Goal: Task Accomplishment & Management: Manage account settings

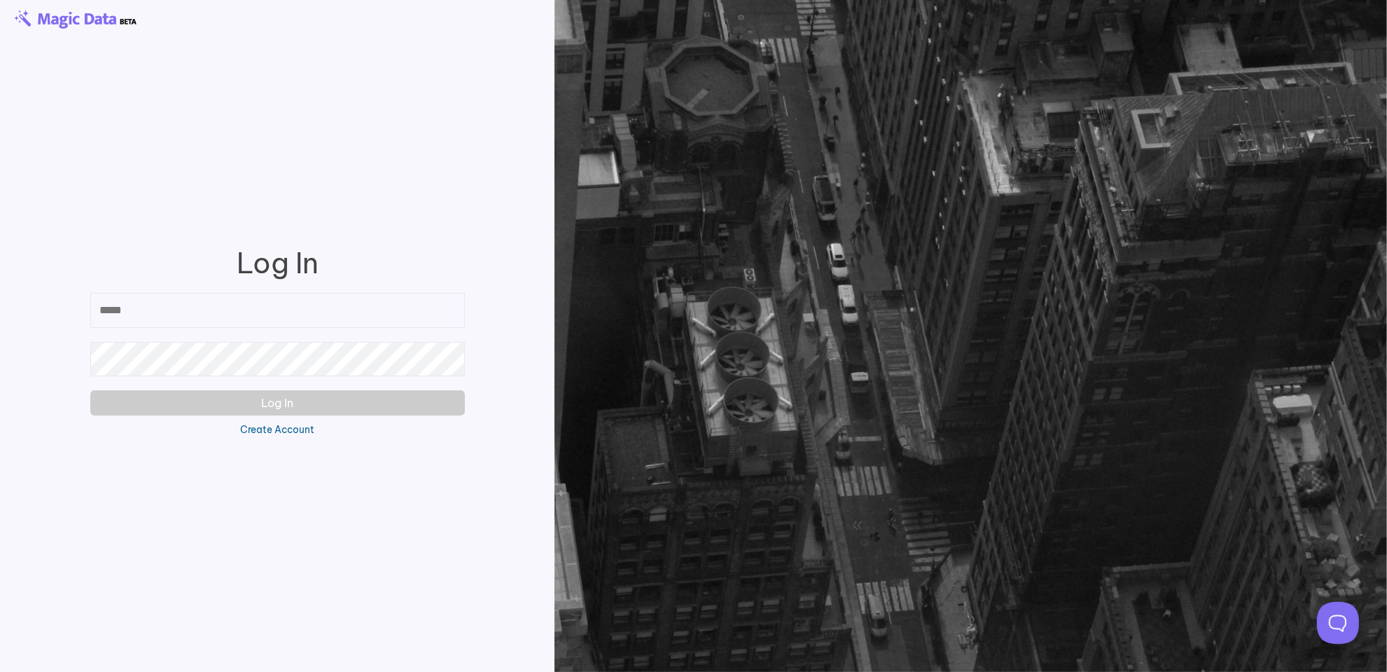
type input "**********"
click at [203, 422] on div "Create Account" at bounding box center [277, 429] width 571 height 14
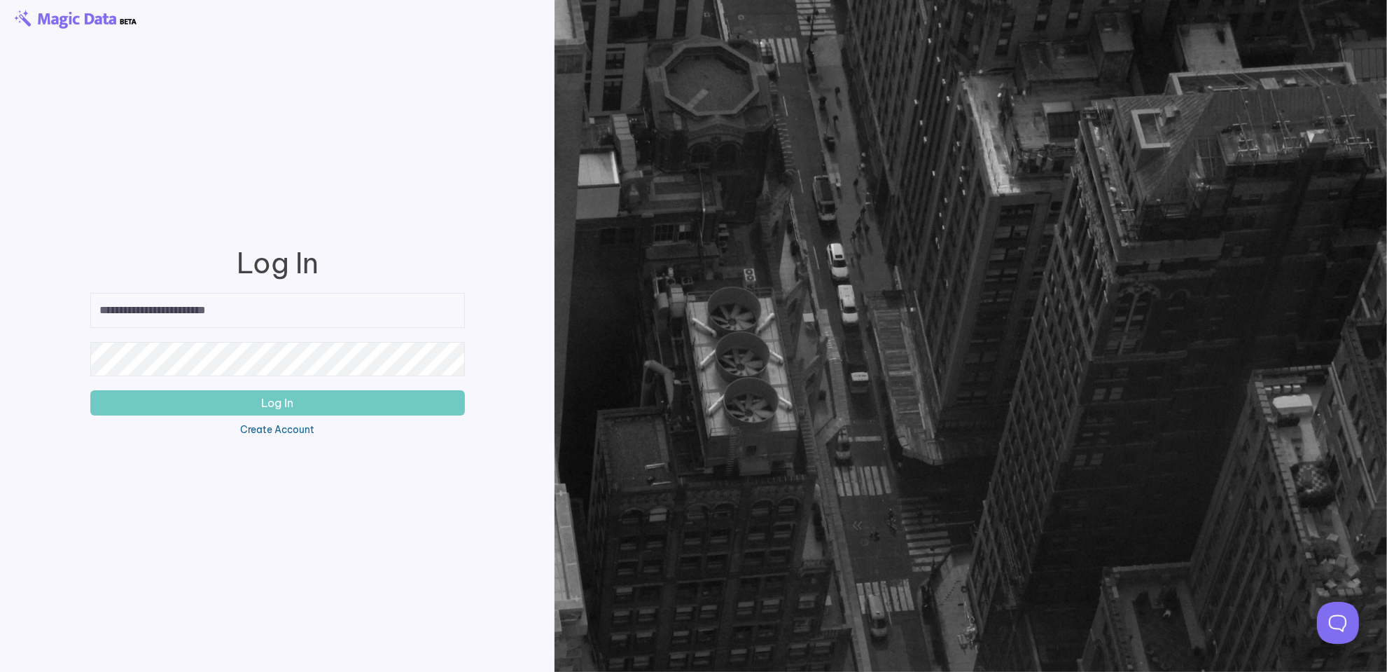
click at [214, 406] on button "Log In" at bounding box center [277, 402] width 375 height 25
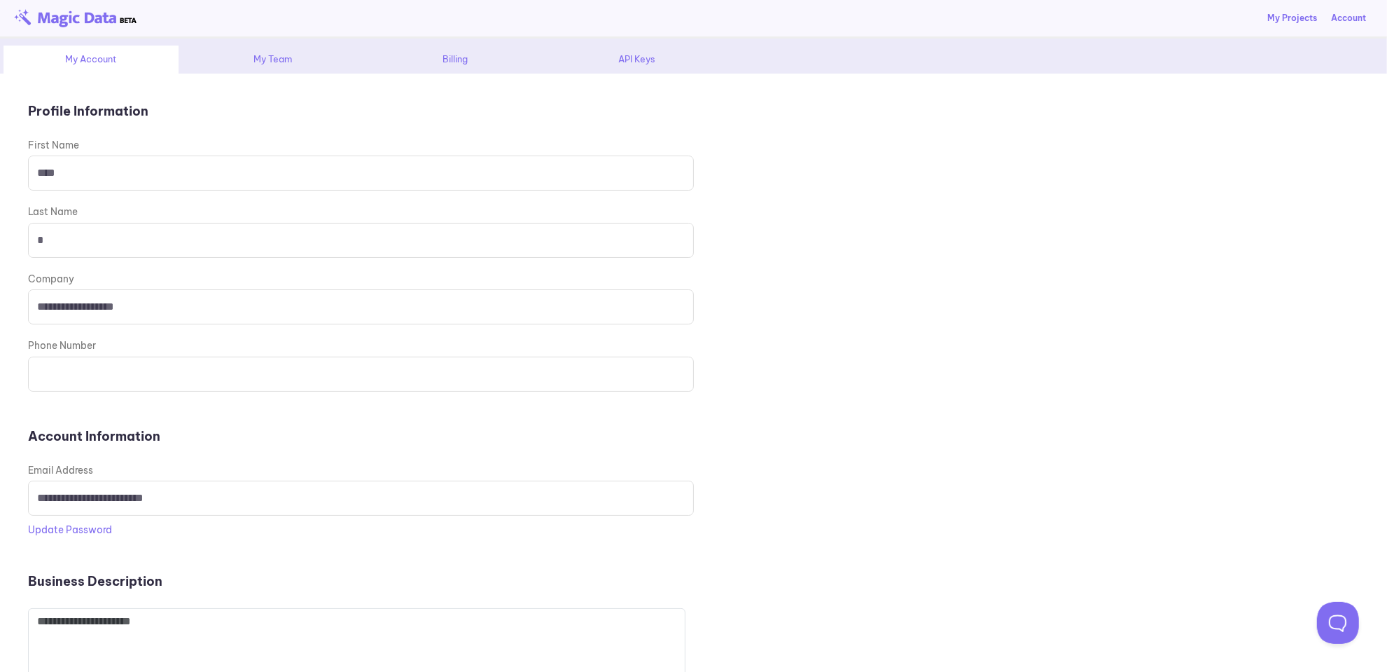
click at [660, 56] on div "API Keys" at bounding box center [637, 60] width 175 height 28
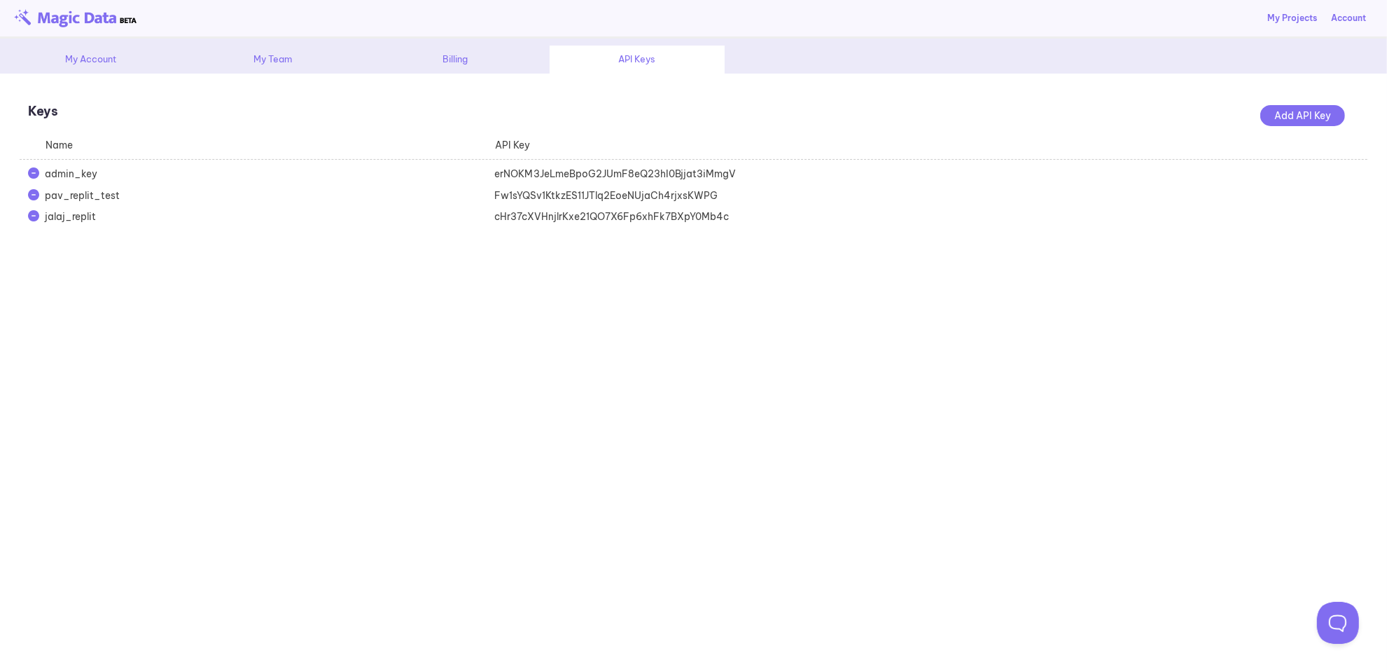
click at [623, 188] on div "Fw1sYQSv1KtkzES11JTlq2EoeNUjaCh4rjxsKWPG" at bounding box center [711, 195] width 450 height 14
copy div "Fw1sYQSv1KtkzES11JTlq2EoeNUjaCh4rjxsKWPG"
click at [606, 190] on div "Fw1sYQSv1KtkzES11JTlq2EoeNUjaCh4rjxsKWPG" at bounding box center [711, 195] width 450 height 14
